Goal: Find specific page/section: Find specific page/section

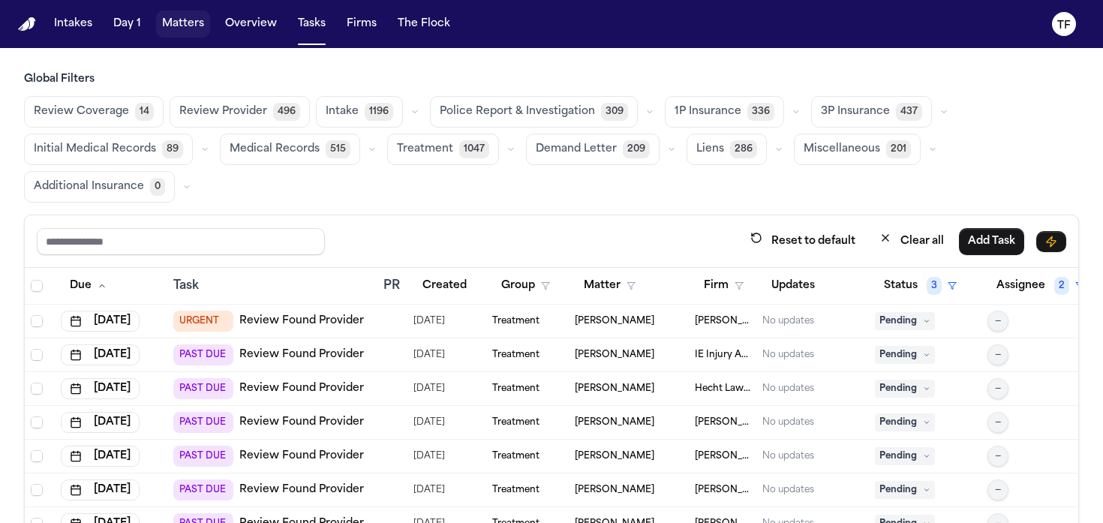
click at [179, 27] on button "Matters" at bounding box center [183, 24] width 54 height 27
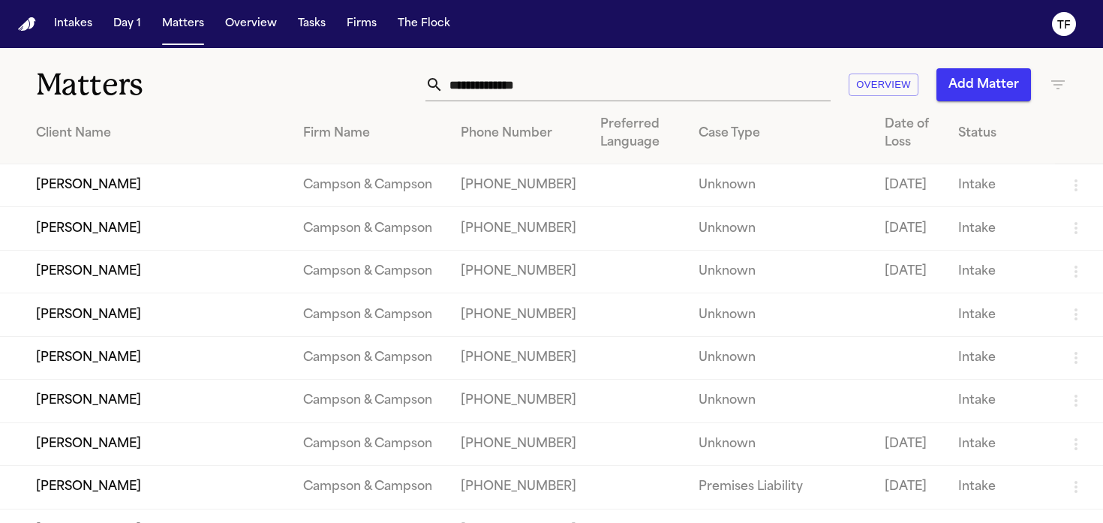
click at [489, 84] on input "text" at bounding box center [637, 84] width 387 height 33
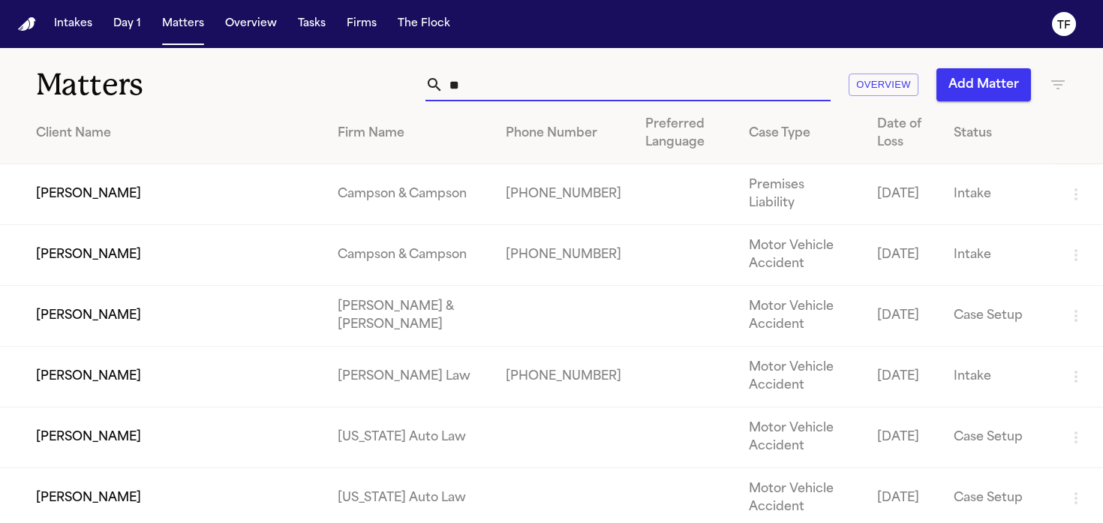
type input "*"
